Goal: Information Seeking & Learning: Check status

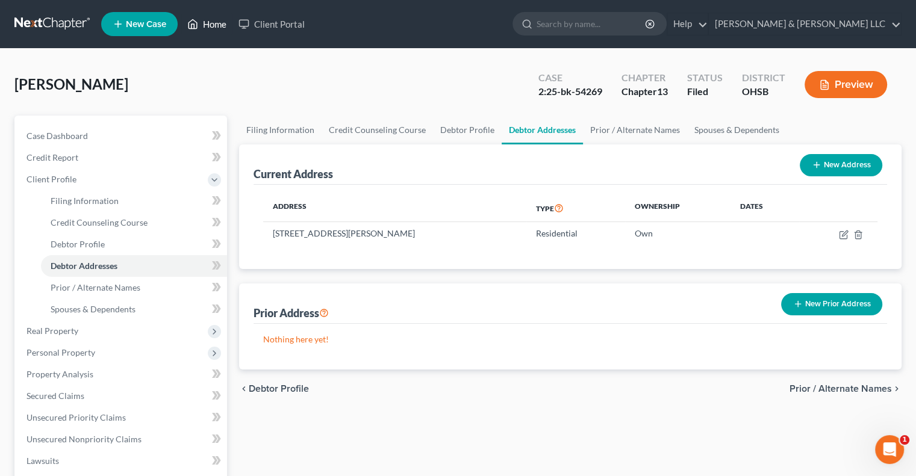
click at [217, 26] on link "Home" at bounding box center [206, 24] width 51 height 22
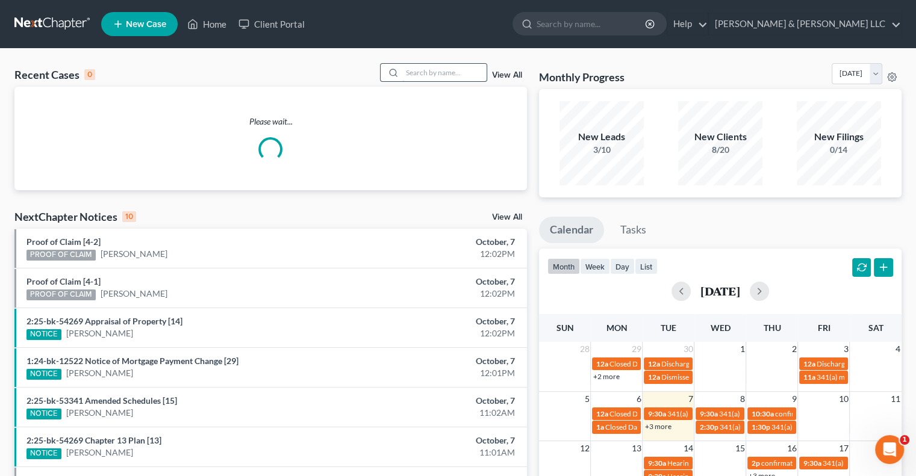
click at [460, 71] on input "search" at bounding box center [444, 72] width 84 height 17
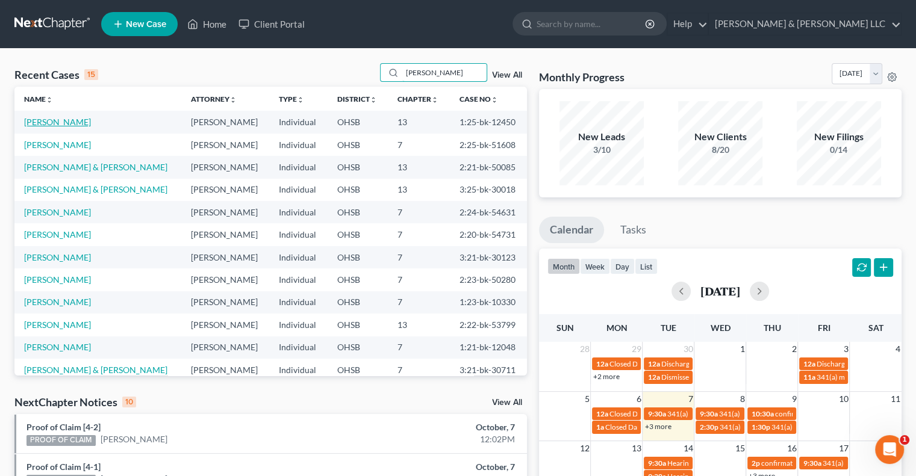
type input "[PERSON_NAME]"
click at [75, 122] on link "[PERSON_NAME]" at bounding box center [57, 122] width 67 height 10
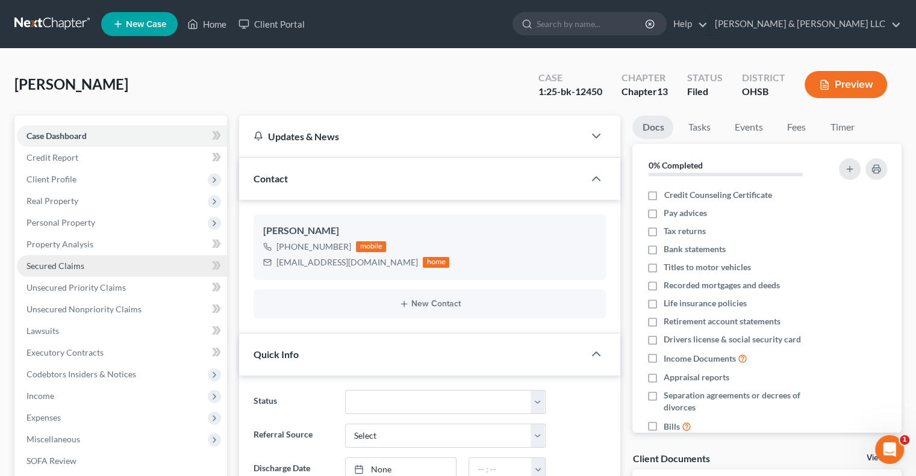
click at [72, 261] on span "Secured Claims" at bounding box center [55, 266] width 58 height 10
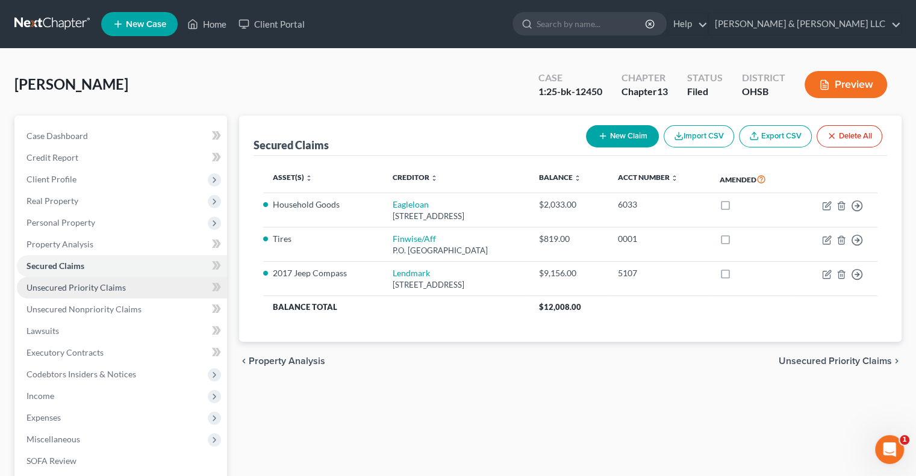
click at [88, 290] on span "Unsecured Priority Claims" at bounding box center [75, 287] width 99 height 10
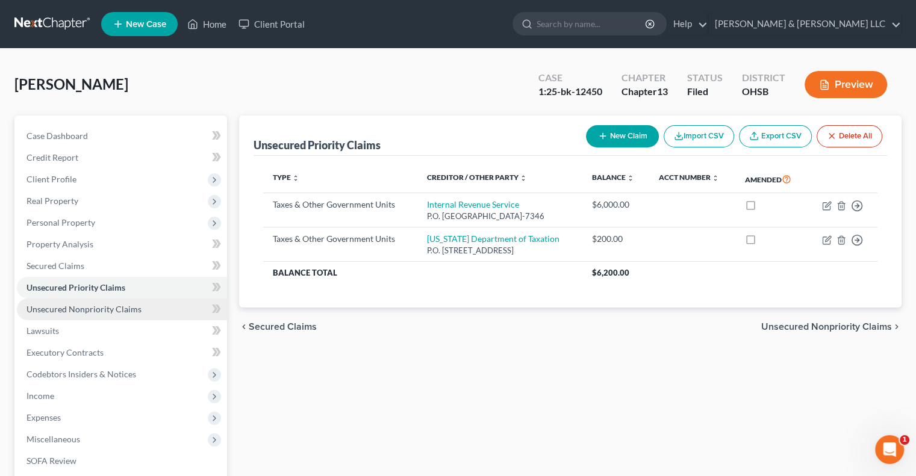
click at [92, 303] on link "Unsecured Nonpriority Claims" at bounding box center [122, 310] width 210 height 22
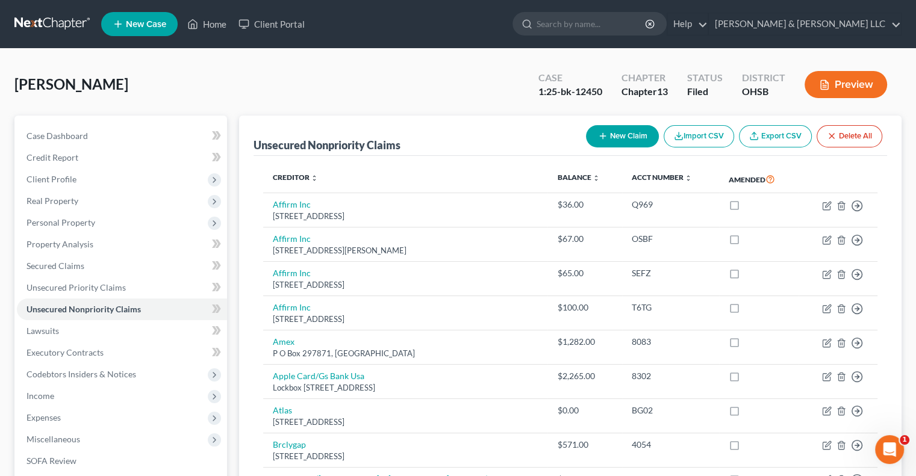
click at [855, 79] on button "Preview" at bounding box center [845, 84] width 82 height 27
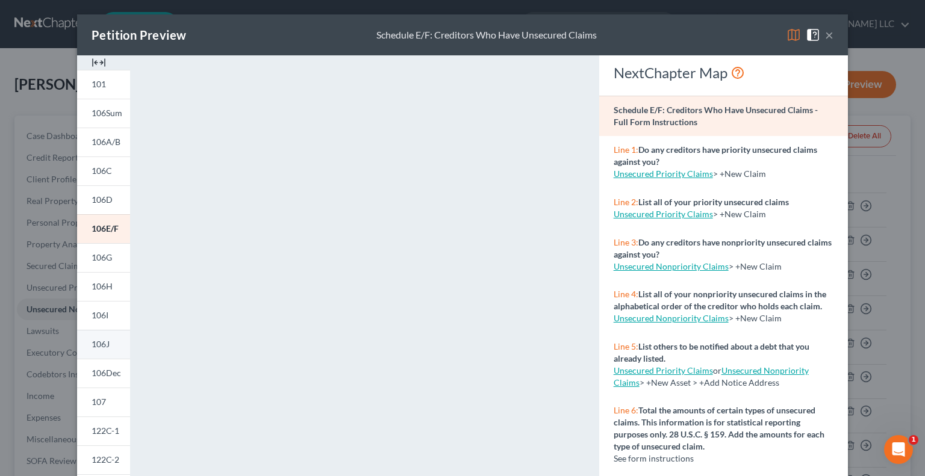
click at [101, 343] on span "106J" at bounding box center [101, 344] width 18 height 10
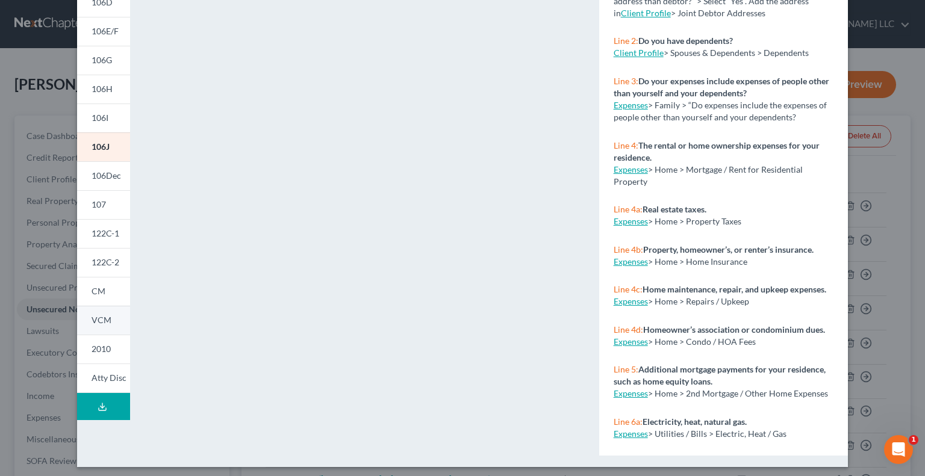
scroll to position [202, 0]
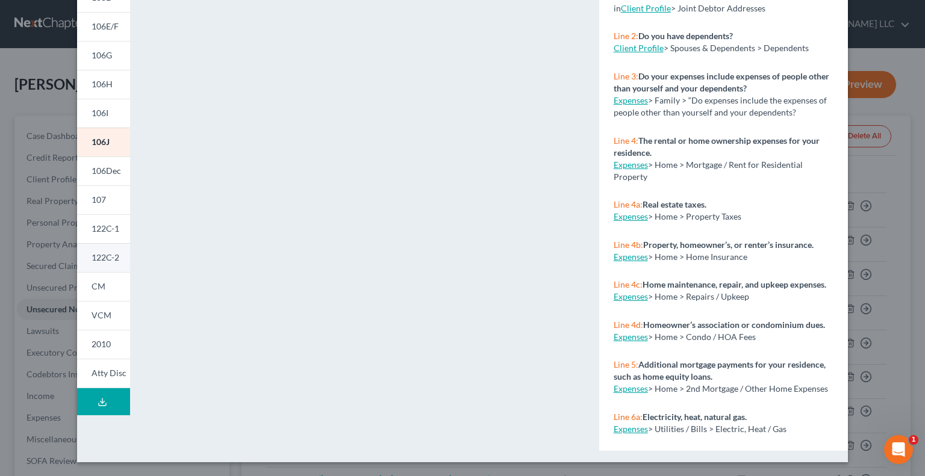
click at [106, 258] on span "122C-2" at bounding box center [106, 257] width 28 height 10
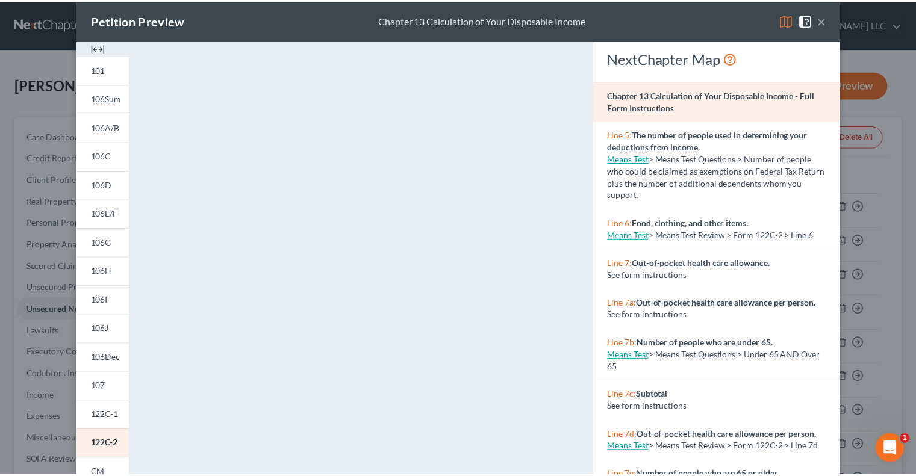
scroll to position [10, 0]
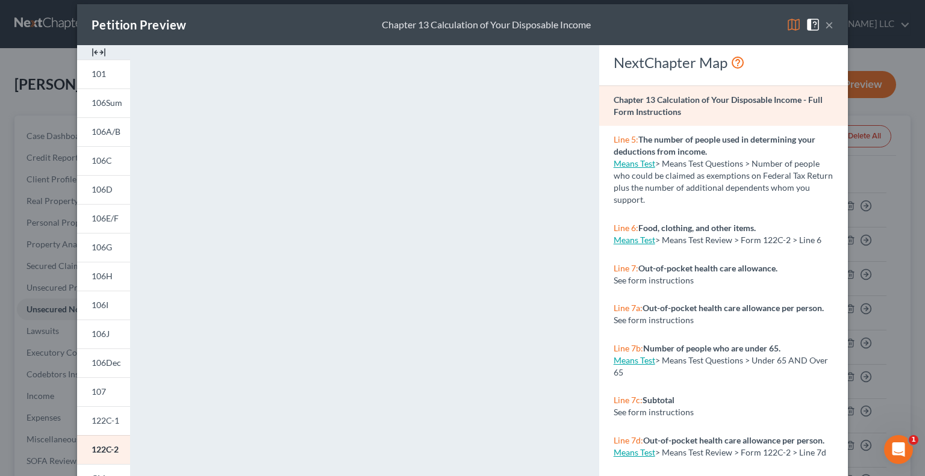
click at [825, 26] on button "×" at bounding box center [829, 24] width 8 height 14
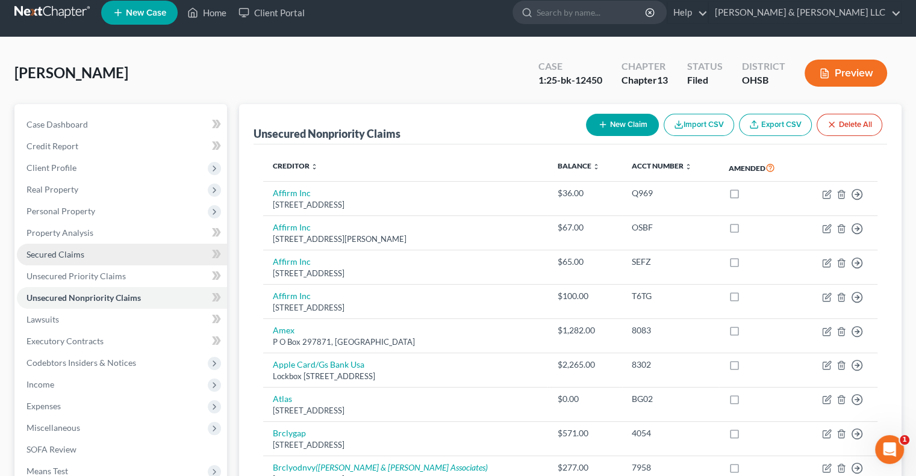
scroll to position [301, 0]
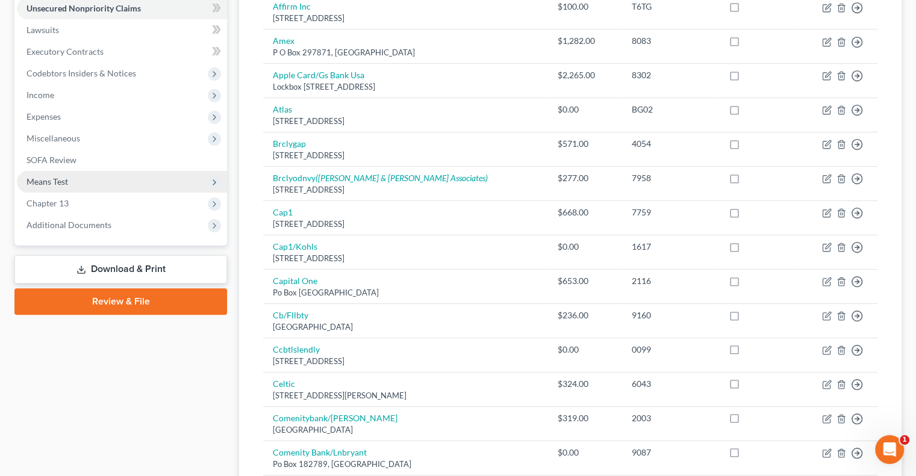
click at [54, 189] on span "Means Test" at bounding box center [122, 182] width 210 height 22
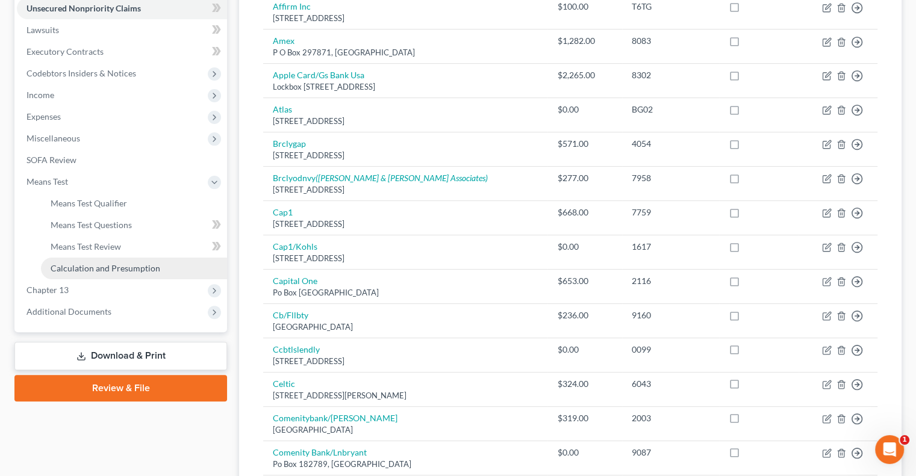
click at [85, 272] on span "Calculation and Presumption" at bounding box center [106, 268] width 110 height 10
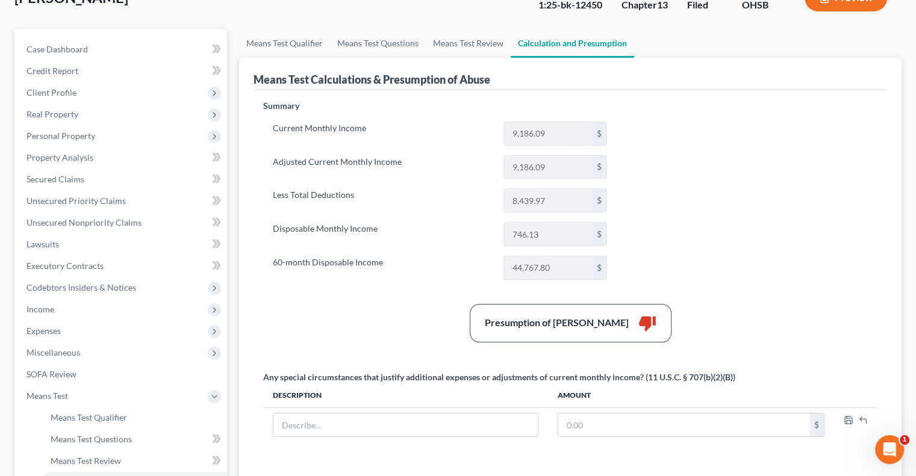
scroll to position [120, 0]
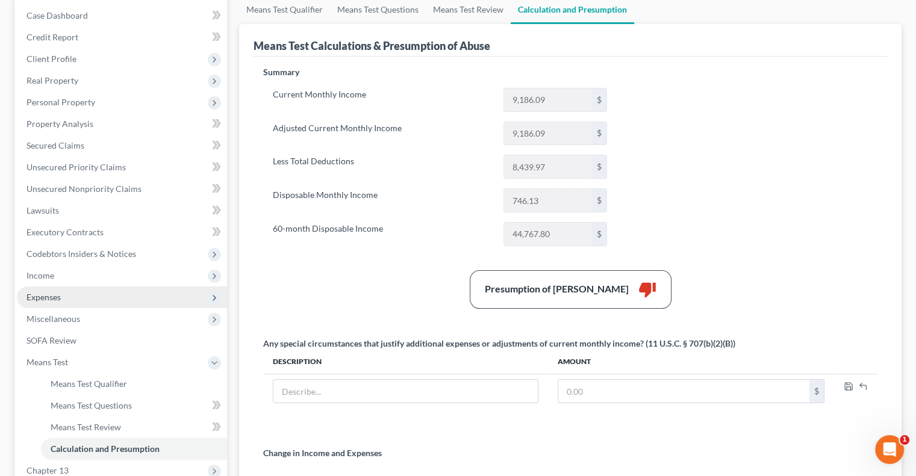
click at [56, 293] on span "Expenses" at bounding box center [43, 297] width 34 height 10
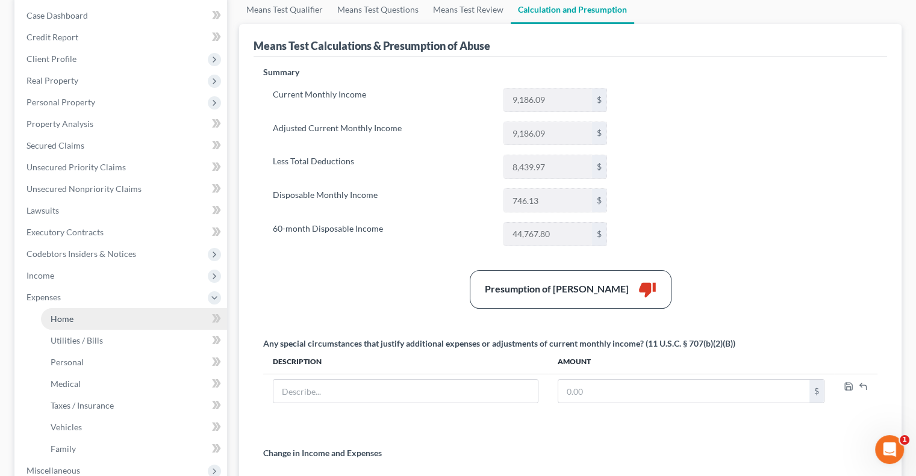
click at [77, 322] on link "Home" at bounding box center [134, 319] width 186 height 22
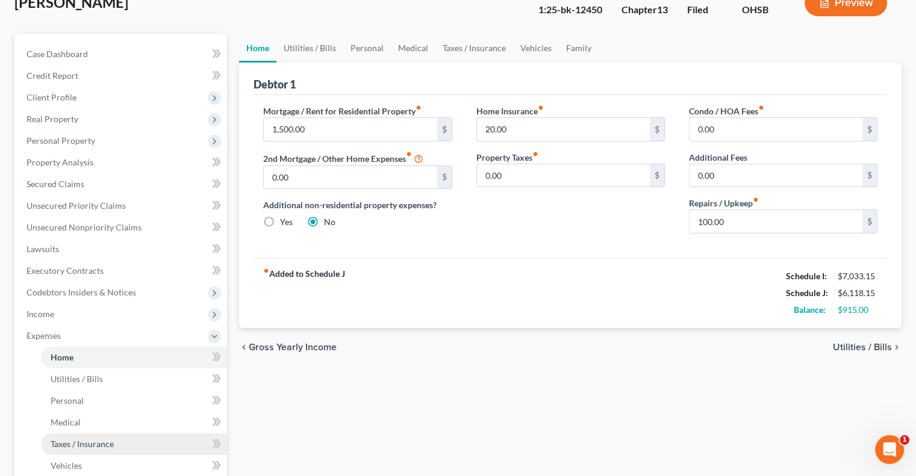
scroll to position [336, 0]
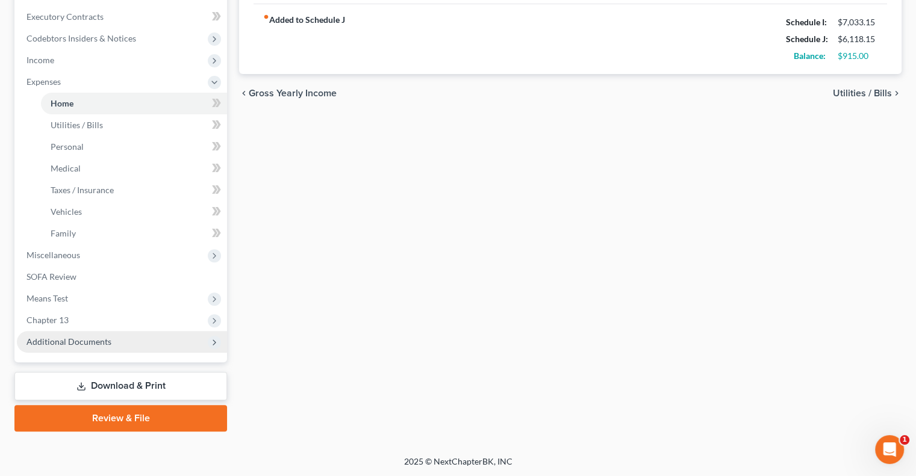
click at [90, 340] on span "Additional Documents" at bounding box center [68, 342] width 85 height 10
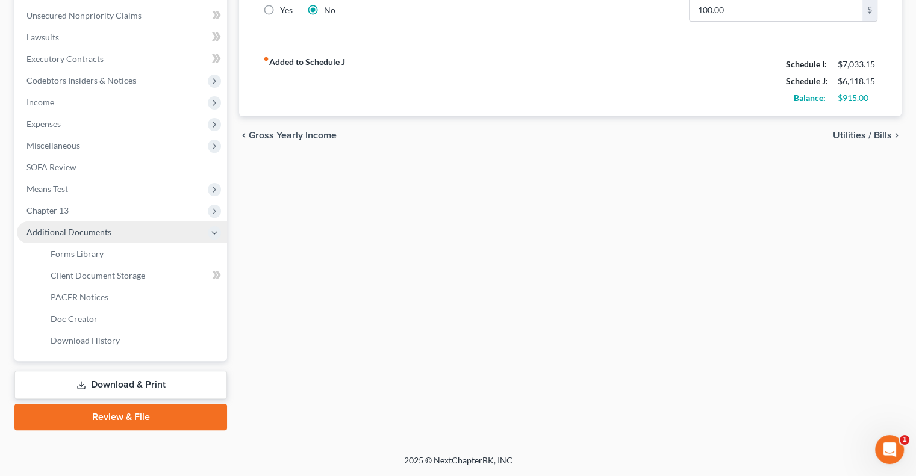
scroll to position [293, 0]
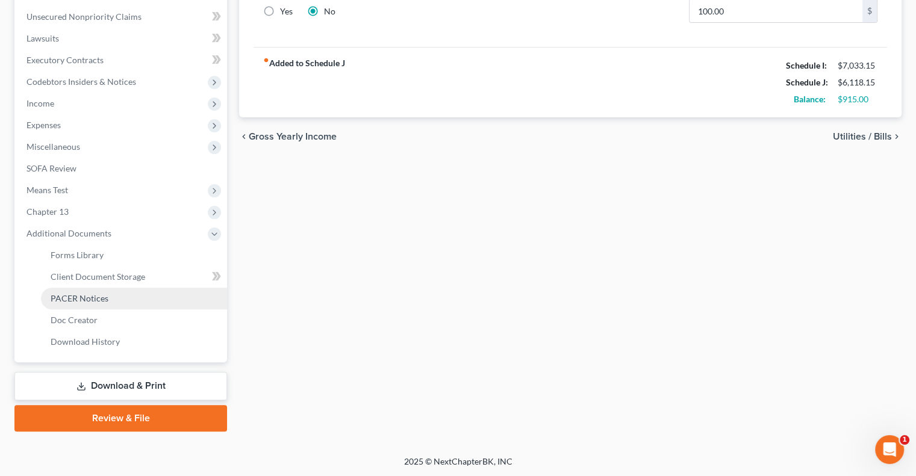
click at [89, 303] on span "PACER Notices" at bounding box center [80, 298] width 58 height 10
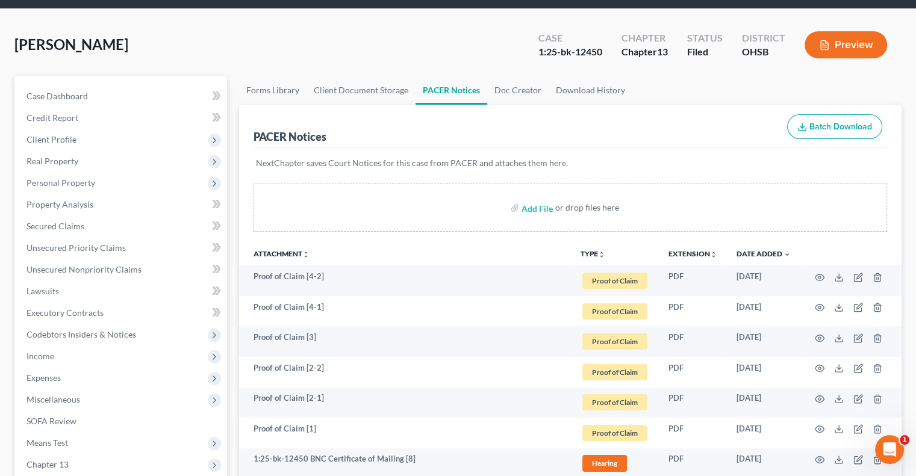
scroll to position [60, 0]
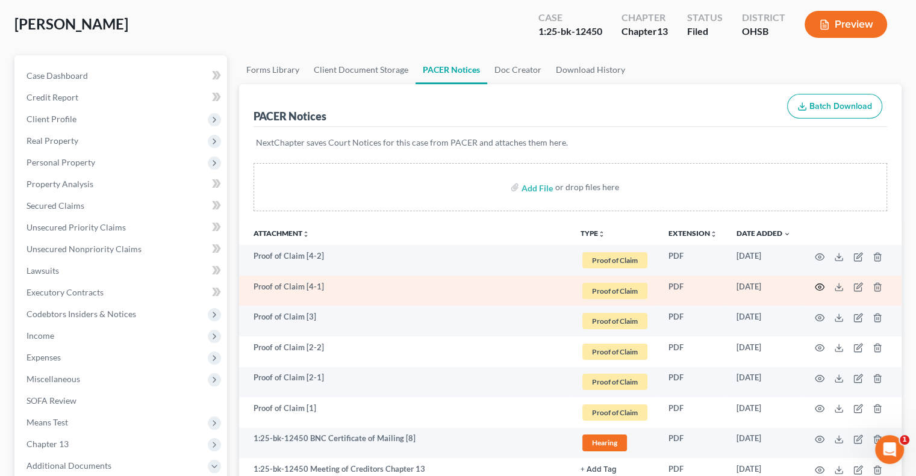
click at [822, 288] on icon "button" at bounding box center [819, 287] width 9 height 7
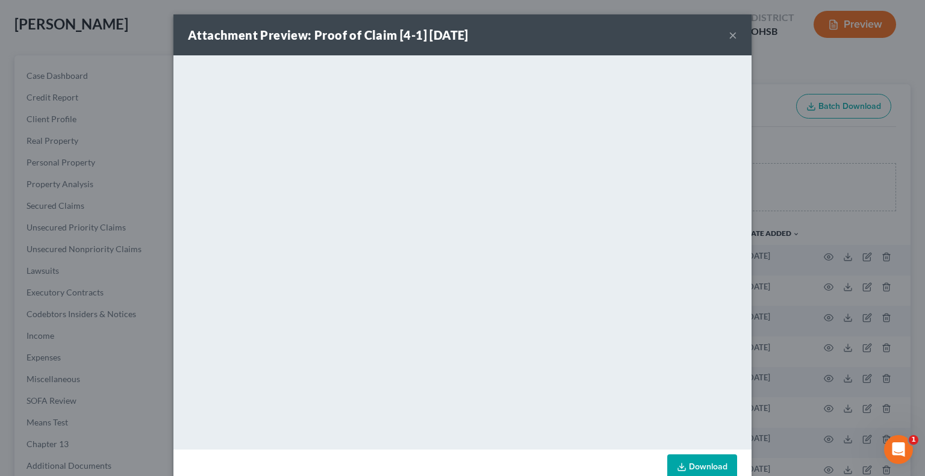
click at [728, 36] on button "×" at bounding box center [732, 35] width 8 height 14
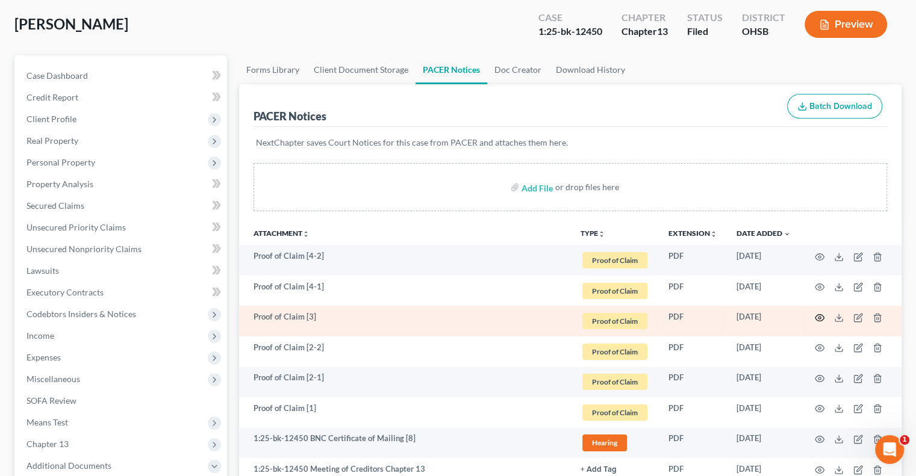
click at [820, 317] on circle "button" at bounding box center [819, 318] width 2 height 2
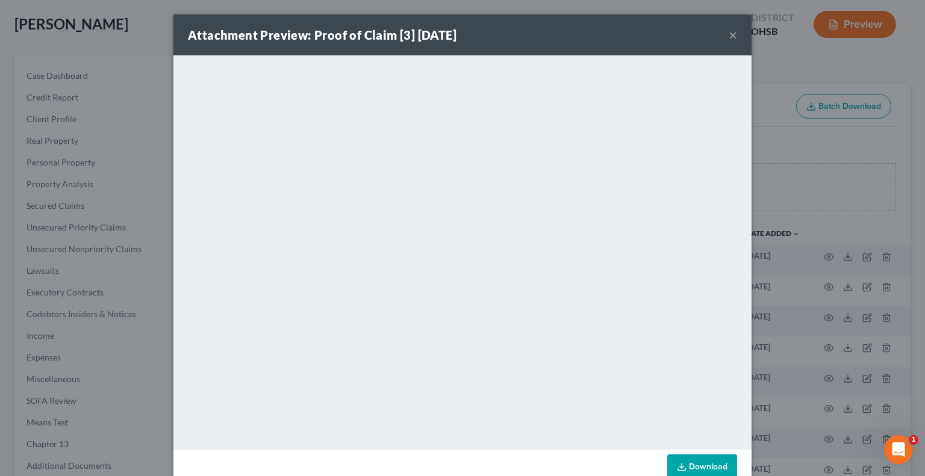
click at [728, 37] on button "×" at bounding box center [732, 35] width 8 height 14
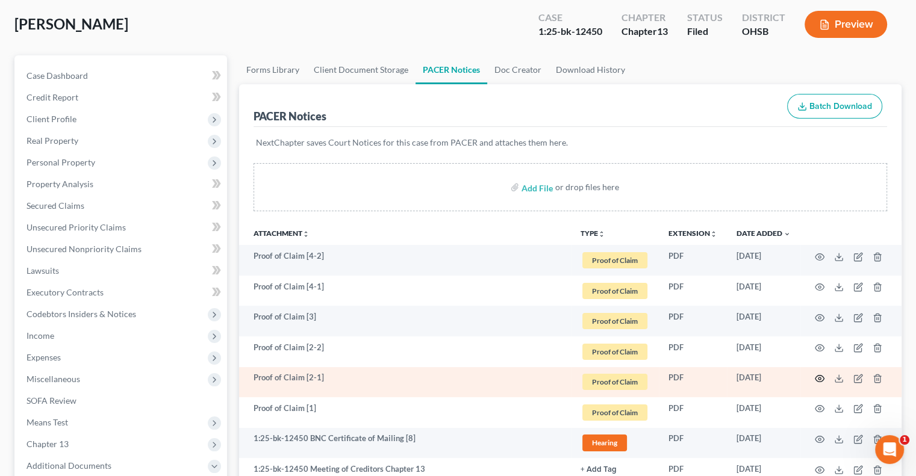
click at [819, 379] on circle "button" at bounding box center [819, 378] width 2 height 2
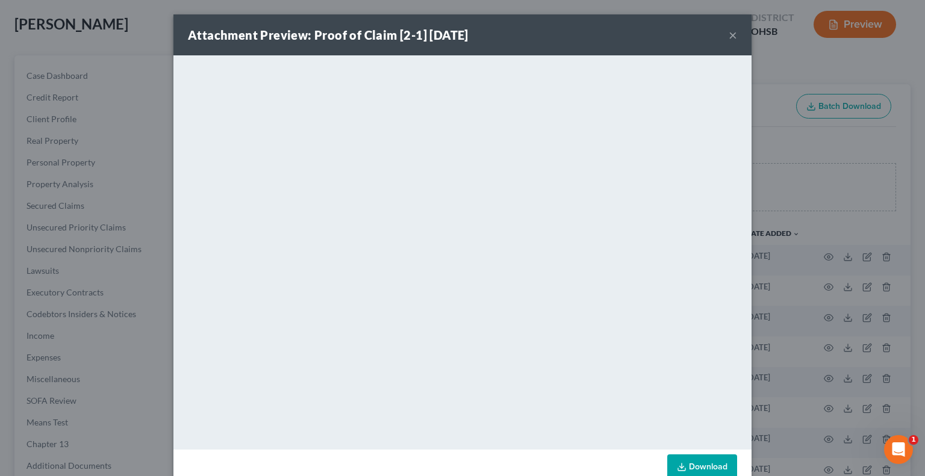
click at [728, 31] on button "×" at bounding box center [732, 35] width 8 height 14
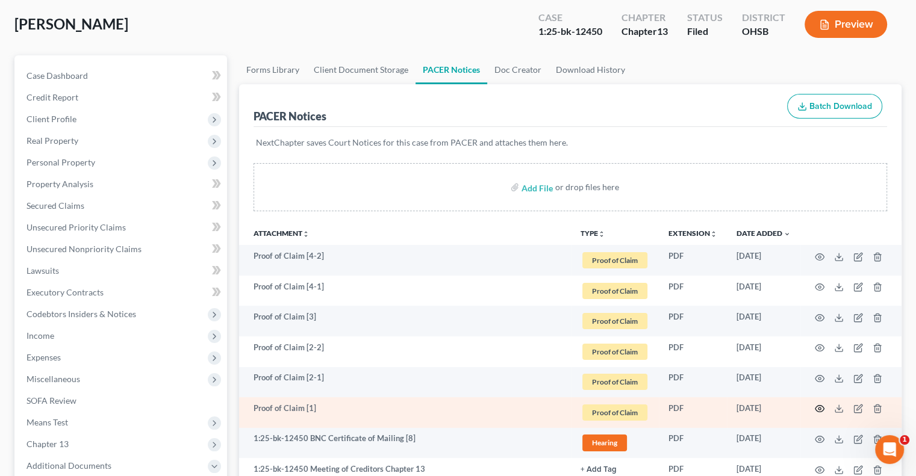
click at [821, 410] on icon "button" at bounding box center [820, 409] width 10 height 10
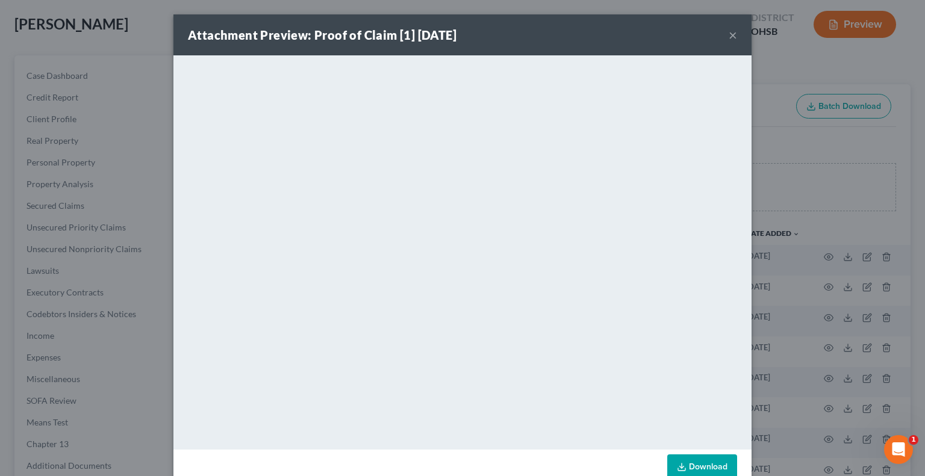
click at [730, 37] on button "×" at bounding box center [732, 35] width 8 height 14
